Goal: Task Accomplishment & Management: Manage account settings

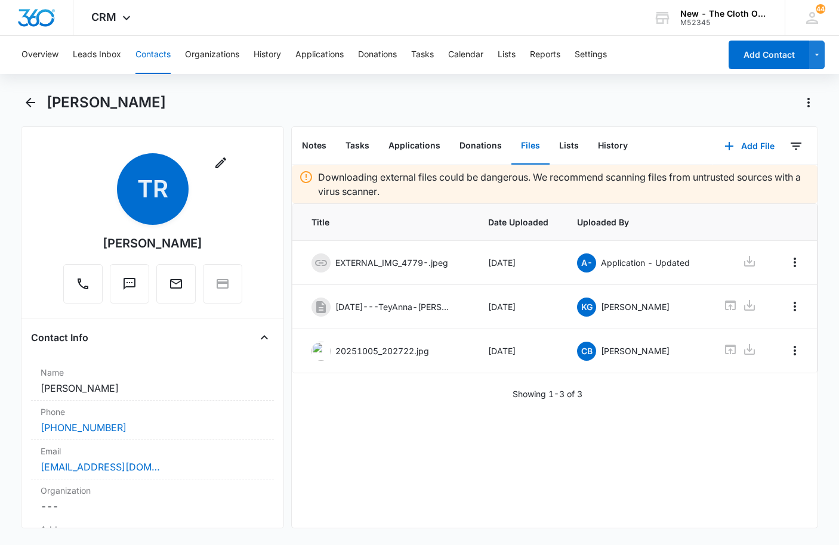
scroll to position [3103, 0]
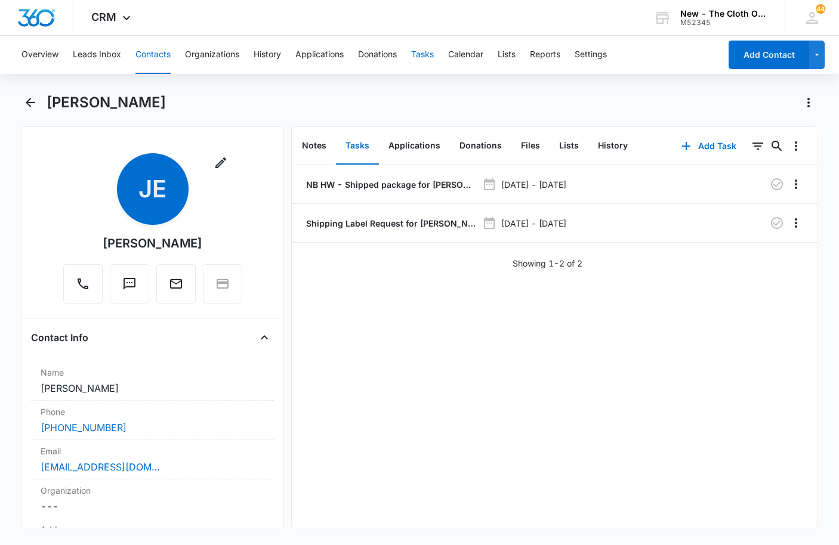
scroll to position [1671, 0]
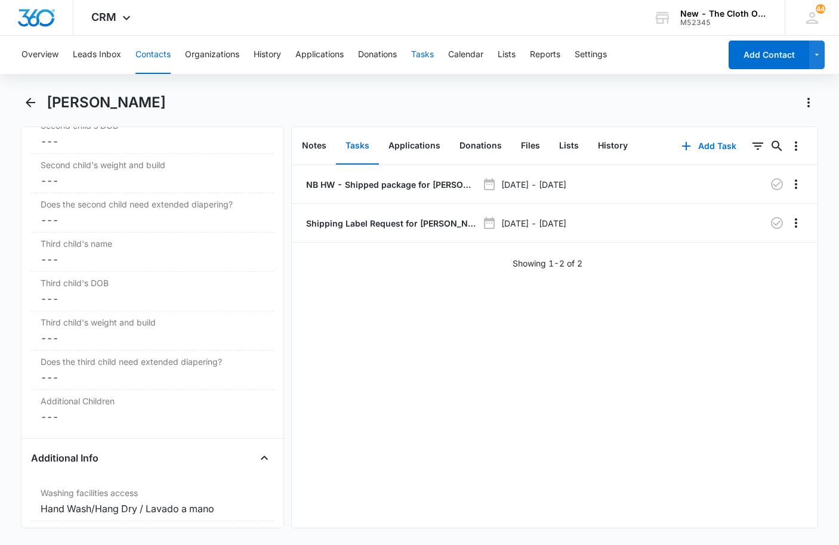
click at [418, 59] on button "Tasks" at bounding box center [422, 55] width 23 height 38
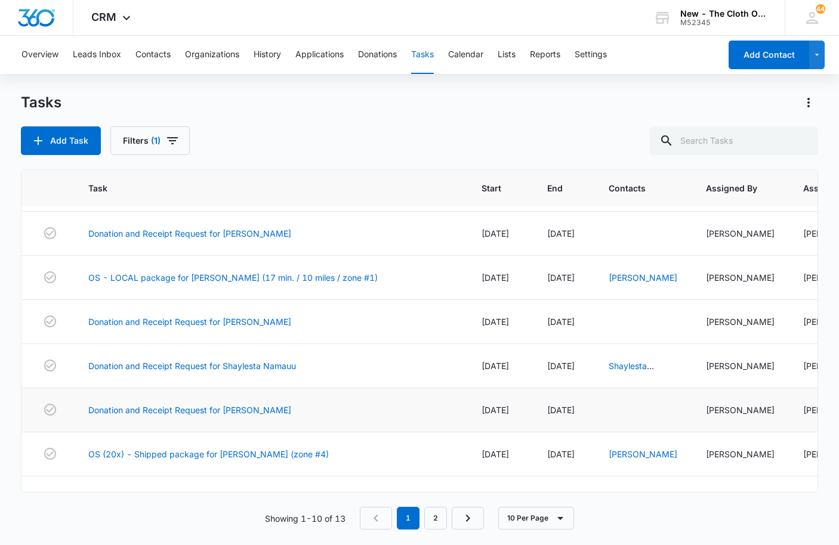
scroll to position [218, 0]
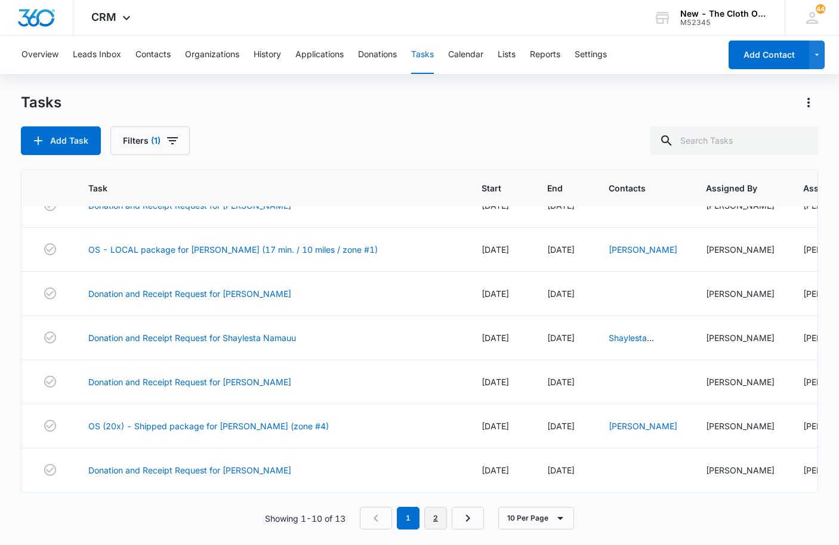
click at [439, 519] on link "2" at bounding box center [435, 518] width 23 height 23
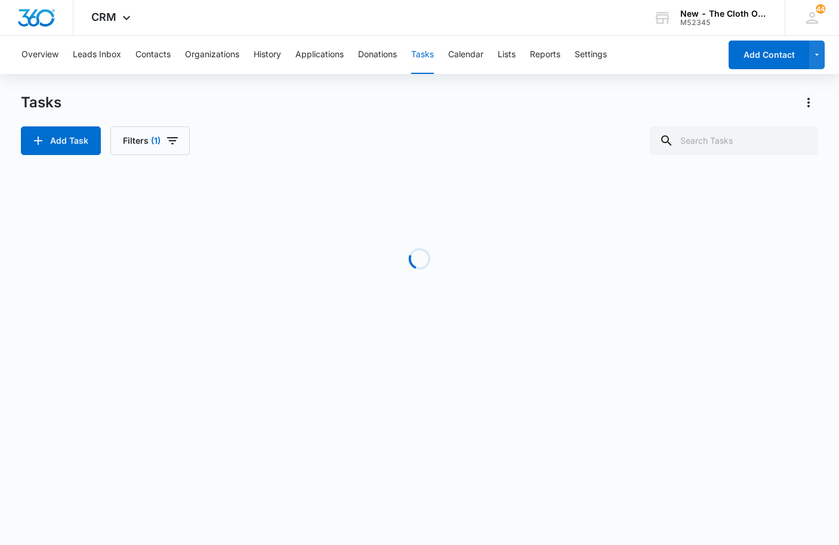
scroll to position [0, 0]
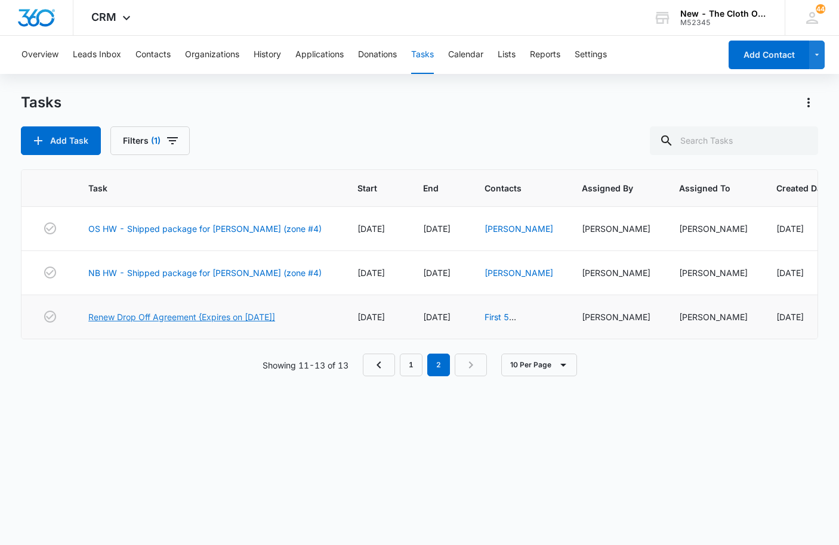
click at [178, 323] on link "Renew Drop Off Agreement {Expires on 12/02/2025]" at bounding box center [181, 317] width 187 height 13
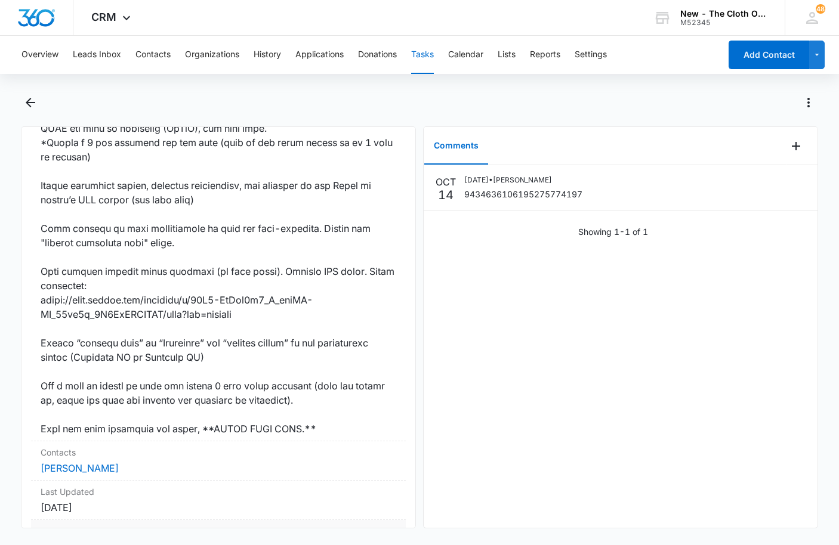
scroll to position [911, 0]
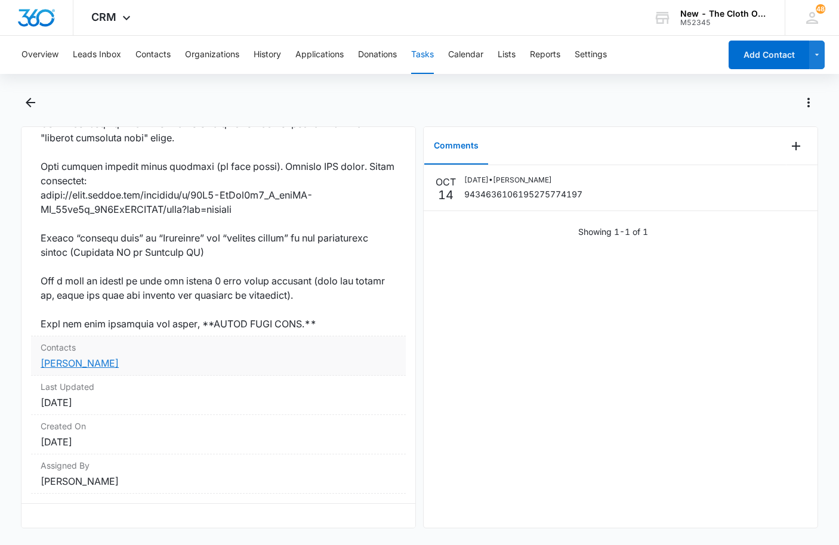
click at [70, 357] on link "Jasmine Ellazar" at bounding box center [80, 363] width 78 height 12
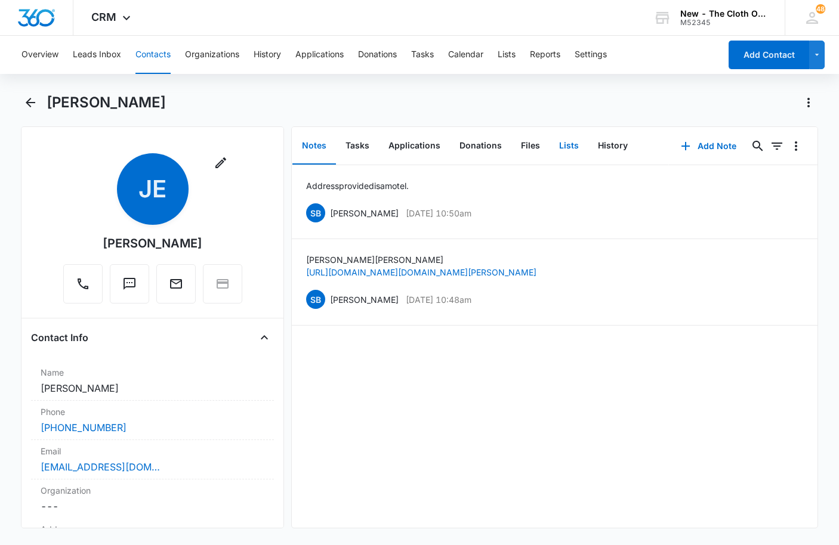
click at [561, 150] on button "Lists" at bounding box center [569, 146] width 39 height 37
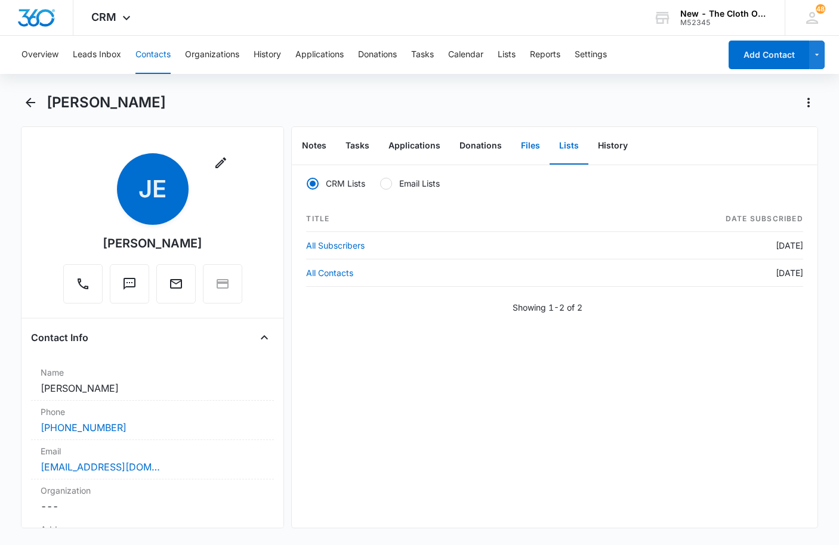
click at [516, 147] on button "Files" at bounding box center [530, 146] width 38 height 37
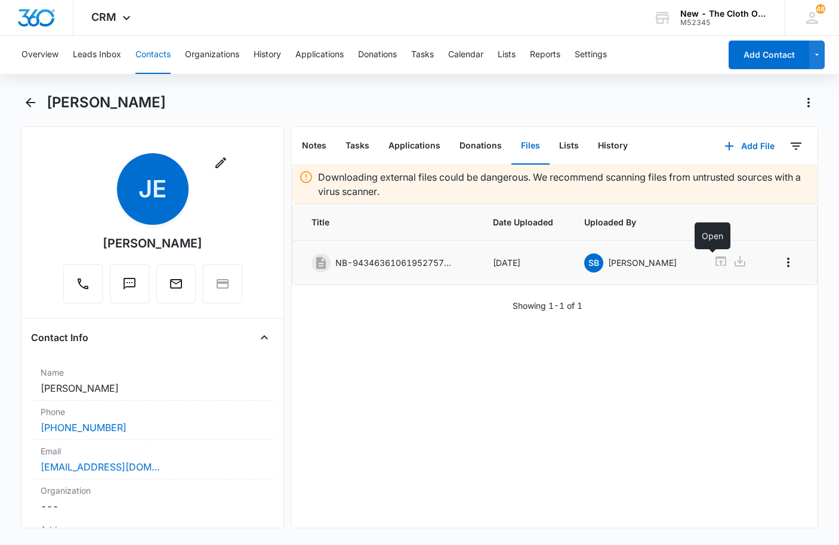
click at [716, 261] on icon at bounding box center [721, 262] width 11 height 10
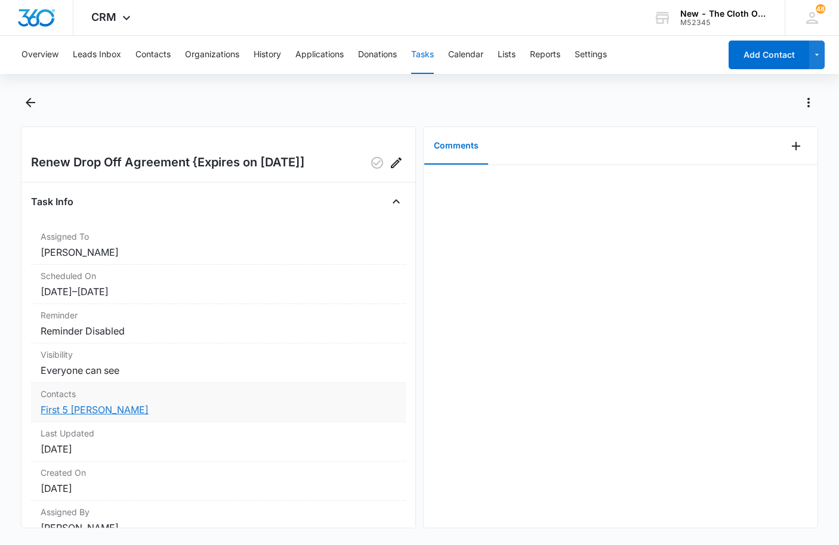
click at [86, 411] on link "First 5 Amador" at bounding box center [95, 410] width 108 height 12
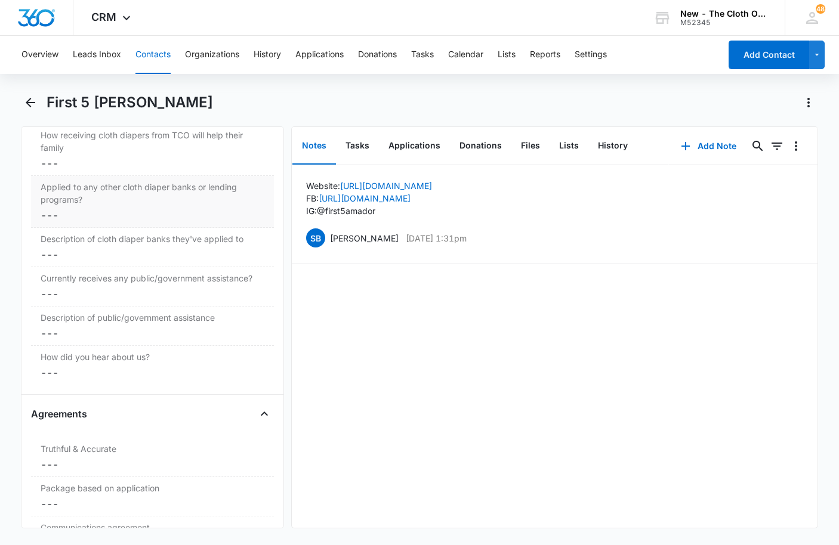
scroll to position [2387, 0]
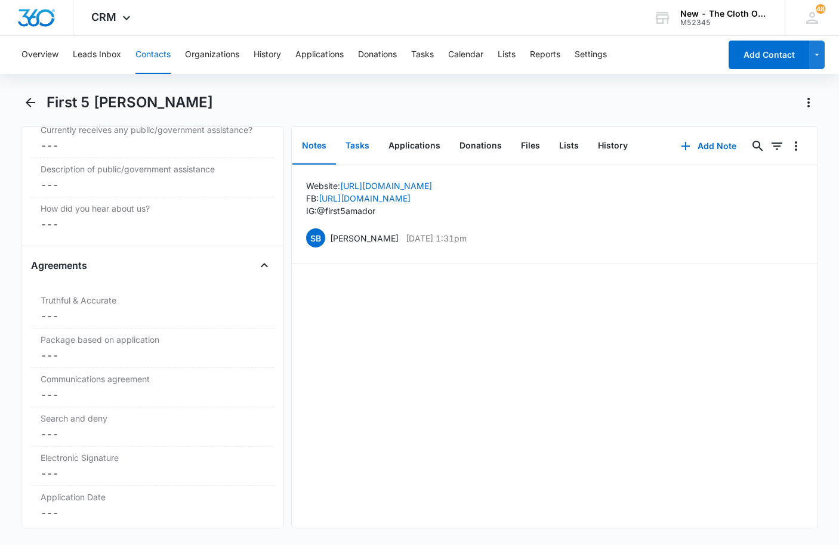
click at [364, 154] on button "Tasks" at bounding box center [357, 146] width 43 height 37
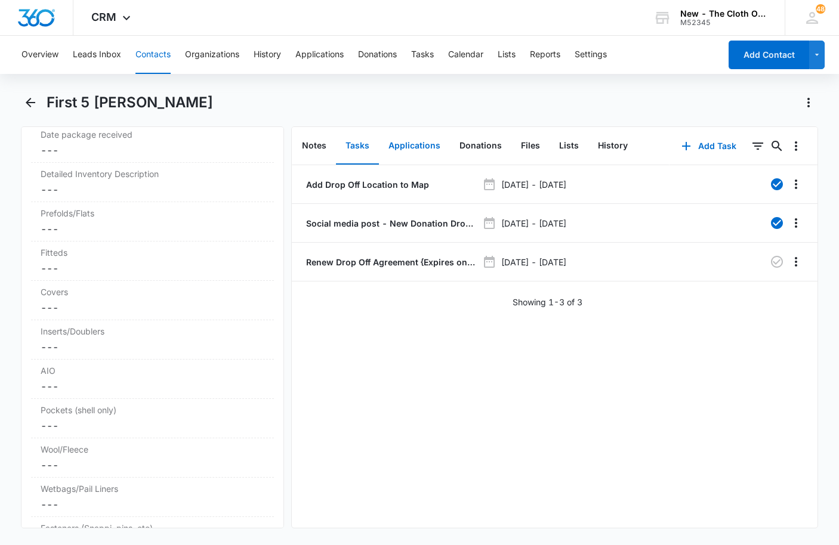
scroll to position [2917, 0]
click at [429, 150] on button "Applications" at bounding box center [414, 146] width 71 height 37
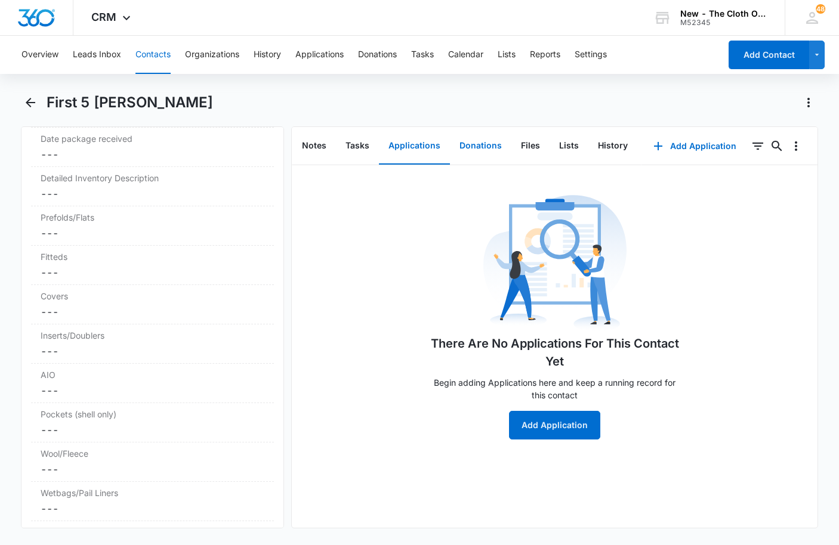
drag, startPoint x: 471, startPoint y: 143, endPoint x: 479, endPoint y: 143, distance: 7.8
click at [471, 143] on button "Donations" at bounding box center [480, 146] width 61 height 37
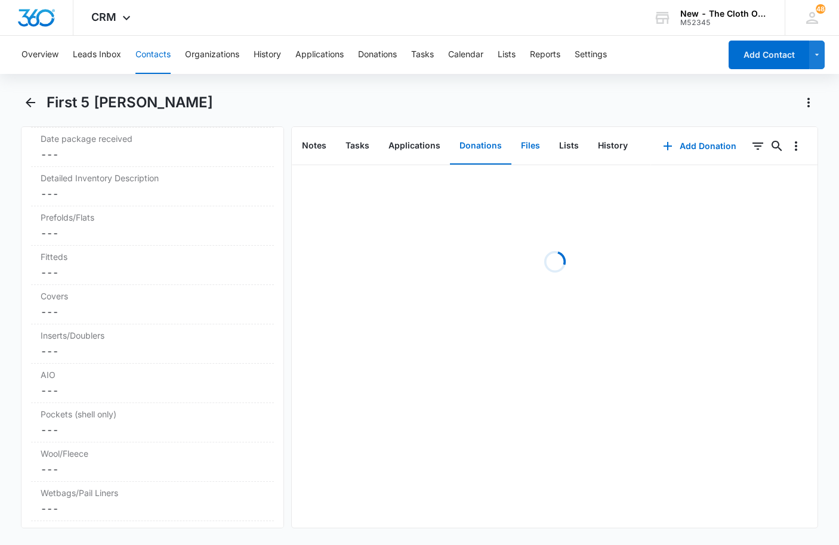
click at [522, 144] on button "Files" at bounding box center [530, 146] width 38 height 37
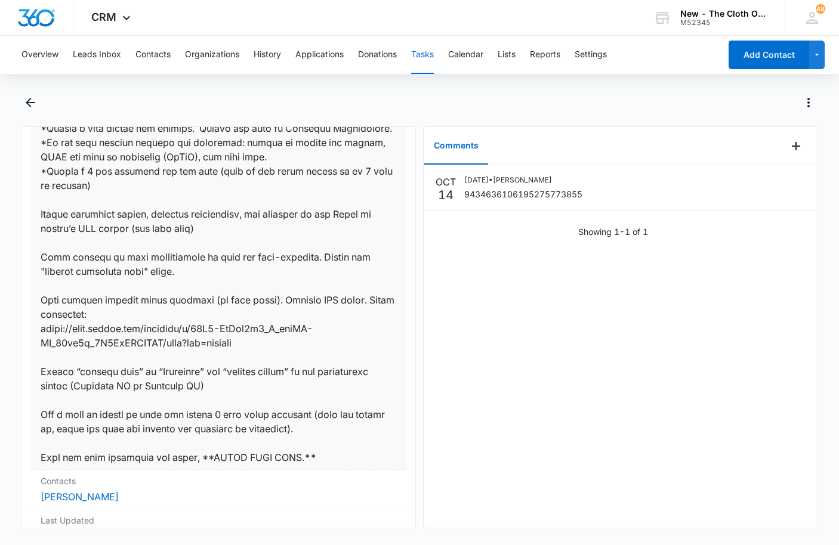
scroll to position [911, 0]
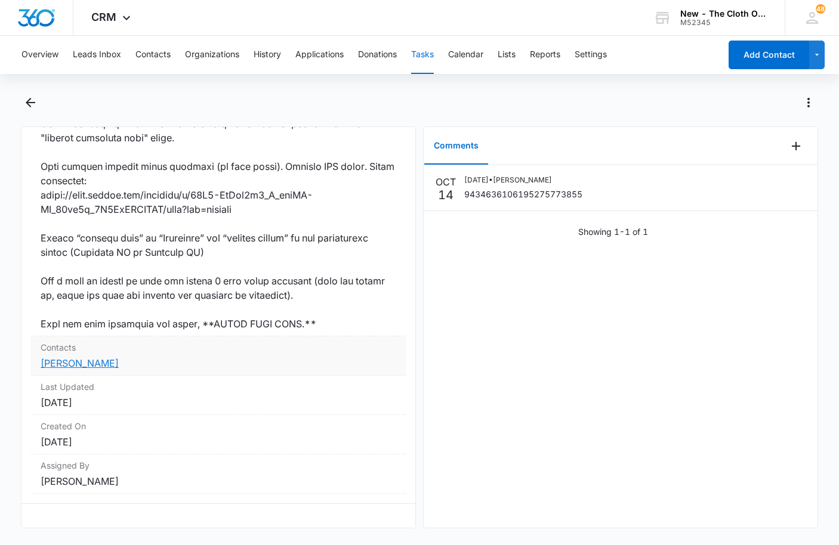
click at [81, 357] on link "[PERSON_NAME]" at bounding box center [80, 363] width 78 height 12
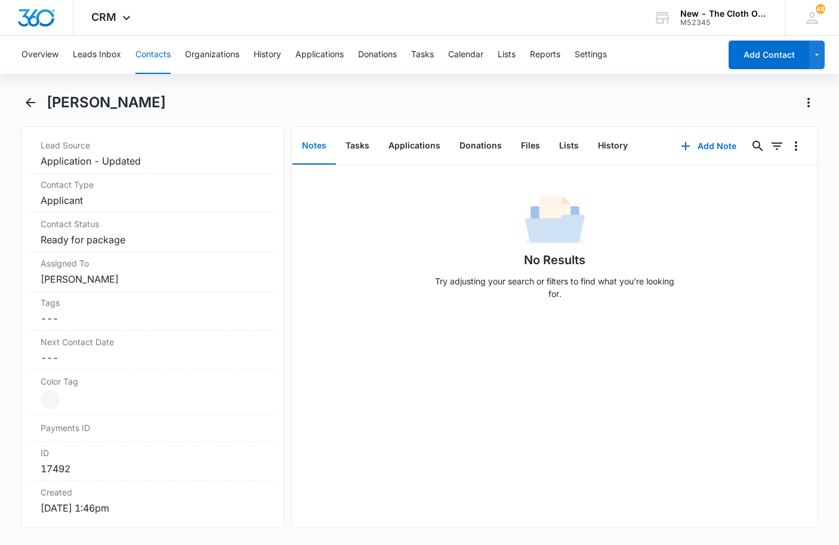
scroll to position [477, 0]
click at [532, 146] on button "Files" at bounding box center [530, 146] width 38 height 37
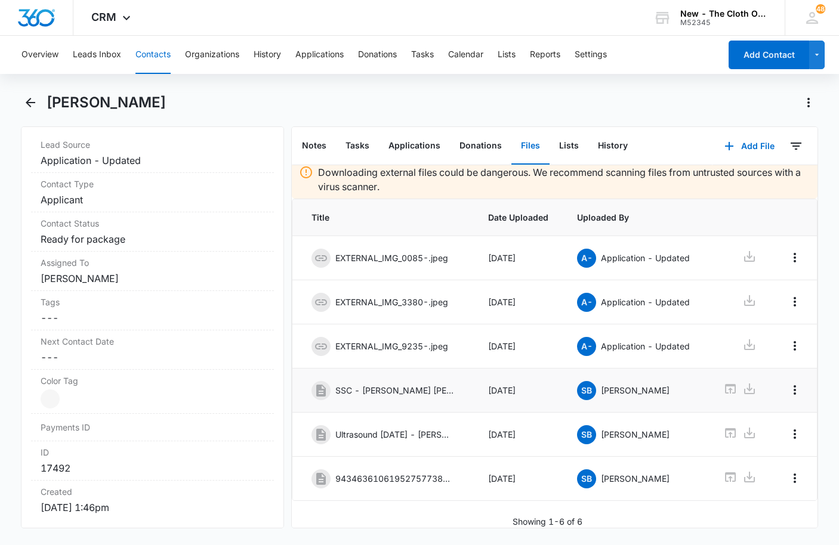
scroll to position [23, 0]
click at [729, 473] on icon at bounding box center [730, 478] width 11 height 10
